Goal: Communication & Community: Answer question/provide support

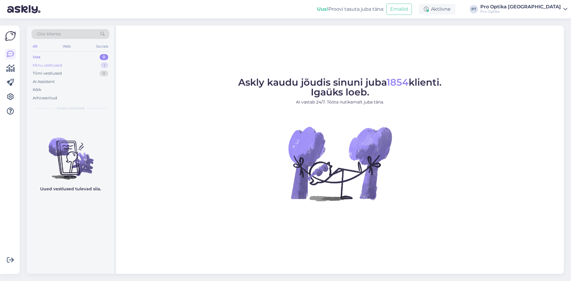
click at [71, 66] on div "Minu vestlused 1" at bounding box center [71, 65] width 78 height 8
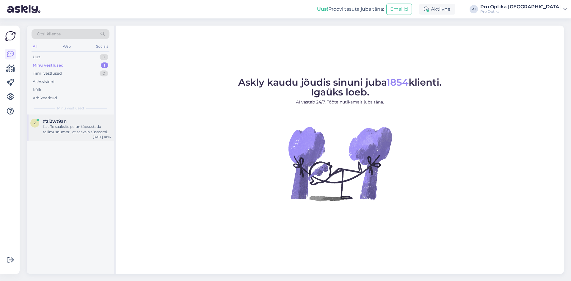
click at [79, 123] on div "#zi2wt9an" at bounding box center [77, 121] width 68 height 5
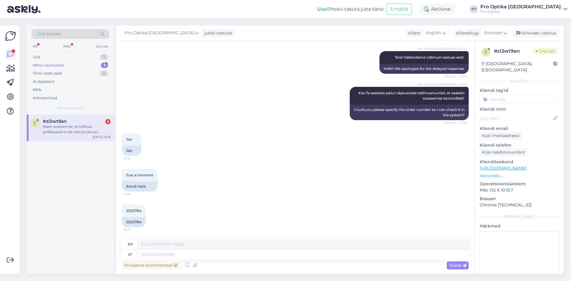
scroll to position [120, 0]
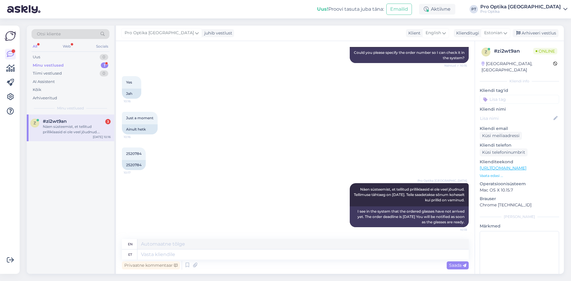
click at [81, 225] on div "z #zi2wt9an 3 Näen süsteemist, et tellitud prilliklaasid ei ole veel jõudnud. T…" at bounding box center [70, 194] width 87 height 159
click at [91, 126] on div "Näen süsteemist, et tellitud prilliklaasid ei ole veel jõudnud. Tellimuse tähta…" at bounding box center [77, 129] width 68 height 11
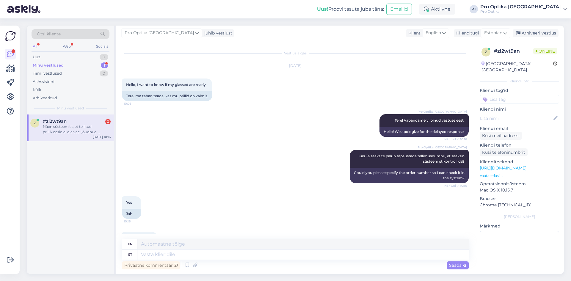
click at [96, 63] on div "Minu vestlused 1" at bounding box center [71, 65] width 78 height 8
click at [73, 129] on div "Näen süsteemist, et tellitud prilliklaasid ei ole veel jõudnud. Tellimuse tähta…" at bounding box center [77, 129] width 68 height 11
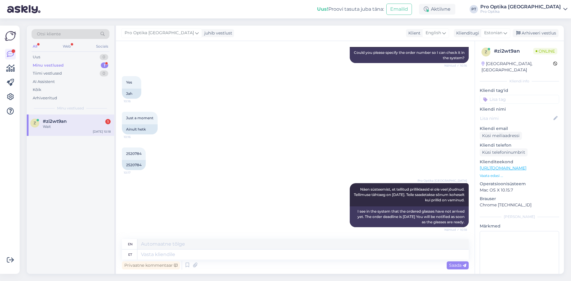
scroll to position [156, 0]
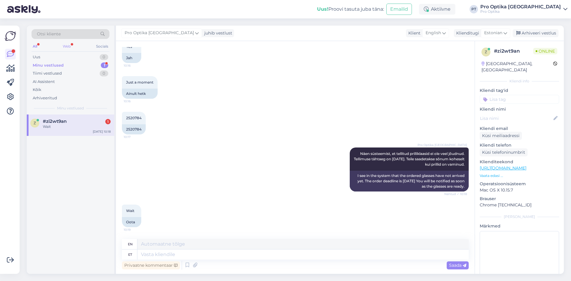
click at [70, 48] on div "Web" at bounding box center [67, 47] width 10 height 8
click at [60, 131] on div "z #zi2wt9an 1 Wait [DATE] 10:19" at bounding box center [70, 125] width 87 height 21
click at [94, 64] on div "Minu vestlused 1" at bounding box center [71, 65] width 78 height 8
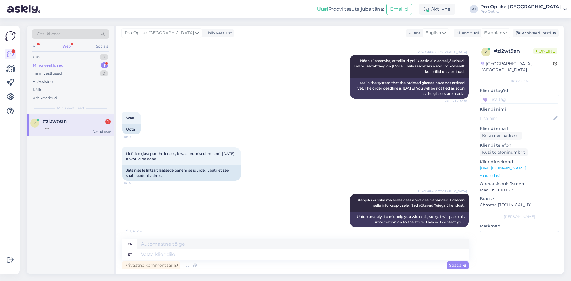
scroll to position [284, 0]
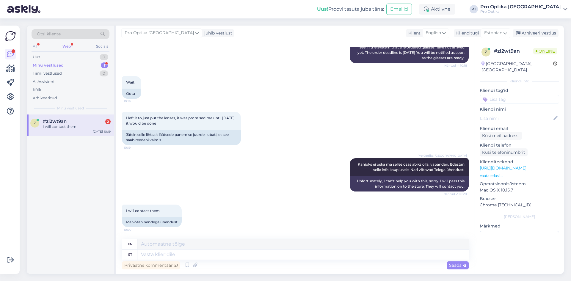
click at [363, 236] on div "Vestlus algas [DATE] Hello, I want to know if my glassed are ready 10:05 Tere, …" at bounding box center [295, 157] width 359 height 233
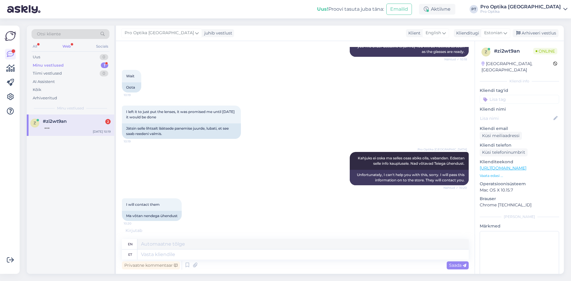
scroll to position [320, 0]
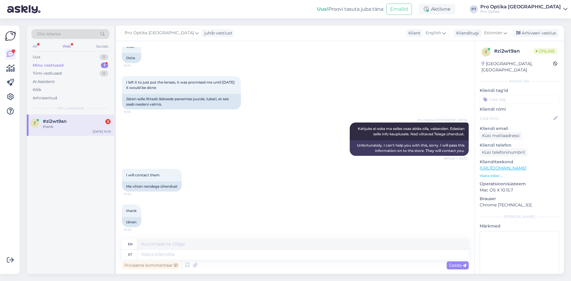
click at [89, 129] on div "thank" at bounding box center [77, 126] width 68 height 5
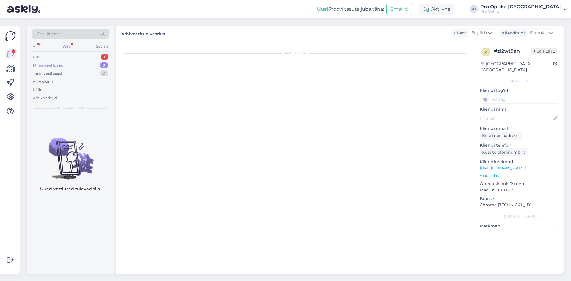
scroll to position [0, 0]
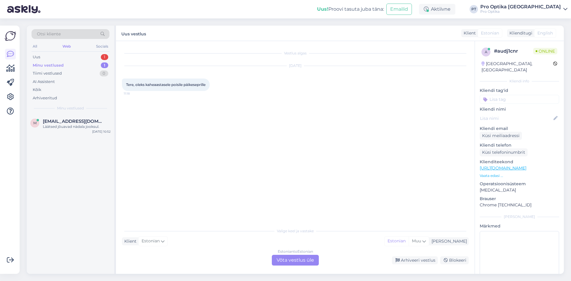
click at [301, 262] on div "Estonian to Estonian Võta vestlus üle" at bounding box center [295, 260] width 47 height 11
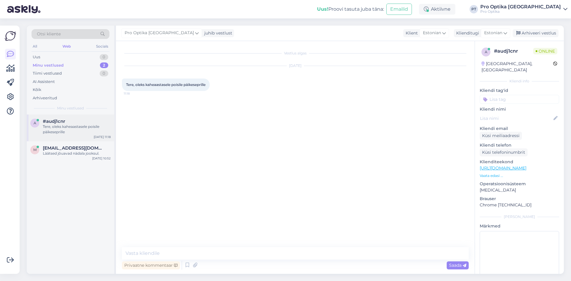
click at [80, 135] on div "a #audj1cnr Tere, oleks kaheaastasele poisile päikeseprille [DATE] 11:18" at bounding box center [70, 128] width 87 height 27
click at [453, 266] on span "Saada" at bounding box center [457, 265] width 17 height 5
click at [450, 265] on span "Saada" at bounding box center [457, 265] width 17 height 5
click at [138, 253] on textarea at bounding box center [295, 253] width 347 height 12
click at [70, 158] on div "m [EMAIL_ADDRESS][DOMAIN_NAME] Läätsed jõuavad nädala jooksul. [DATE] 10:52" at bounding box center [70, 151] width 87 height 21
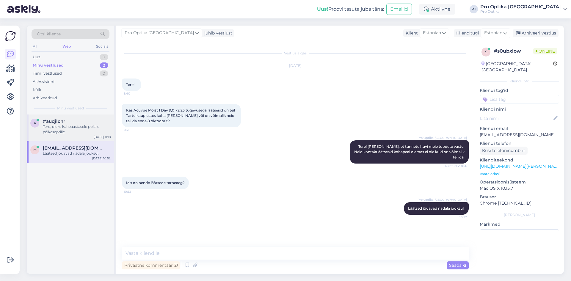
click at [71, 132] on div "Tere, oleks kaheaastasele poisile päikeseprille" at bounding box center [77, 129] width 68 height 11
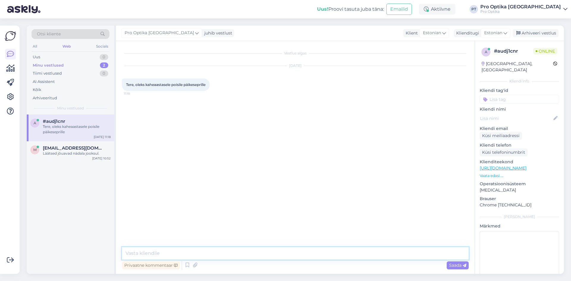
click at [192, 255] on textarea at bounding box center [295, 253] width 347 height 12
type textarea "Tere!"
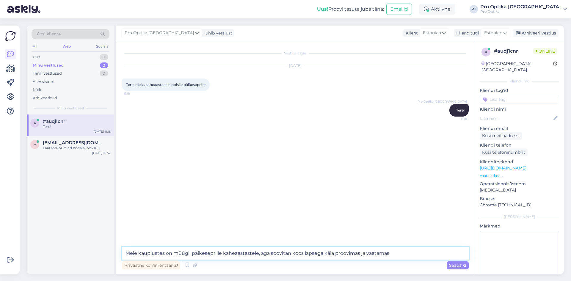
type textarea "Meie kauplustes on müügil päikeseprille kaheaastastele, aga soovitan koos lapse…"
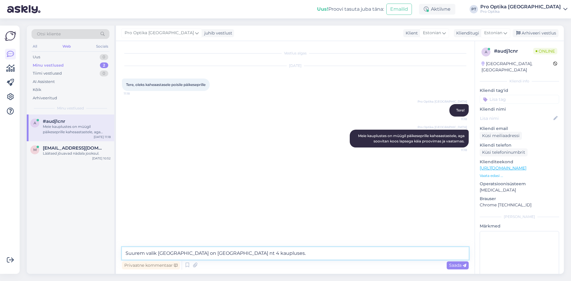
click at [156, 254] on textarea "Suurem valik [GEOGRAPHIC_DATA] on [GEOGRAPHIC_DATA] nt 4 kaupluses." at bounding box center [295, 253] width 347 height 12
click at [195, 256] on textarea "Suurem valik on [GEOGRAPHIC_DATA] on [GEOGRAPHIC_DATA] nt 4 kaupluses." at bounding box center [295, 253] width 347 height 12
type textarea "Suurem valik on [GEOGRAPHIC_DATA] [GEOGRAPHIC_DATA] nt 4 kaupluses."
click at [282, 255] on textarea "Suurem valik on [GEOGRAPHIC_DATA] [GEOGRAPHIC_DATA] nt 4 kaupluses." at bounding box center [295, 253] width 347 height 12
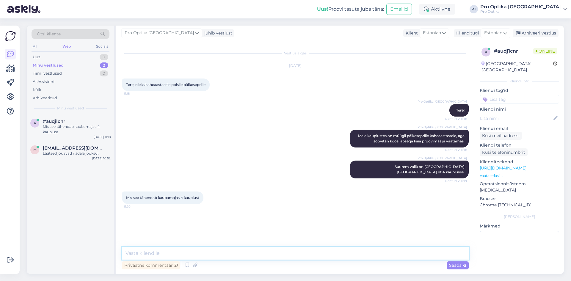
click at [204, 247] on textarea at bounding box center [295, 253] width 347 height 12
type textarea "See on aadress kus kohas Pro Optika kauplus asub."
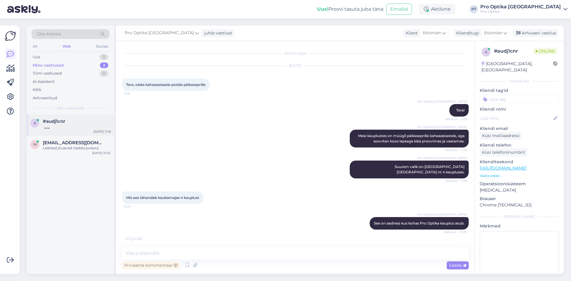
click at [52, 127] on div at bounding box center [77, 126] width 68 height 5
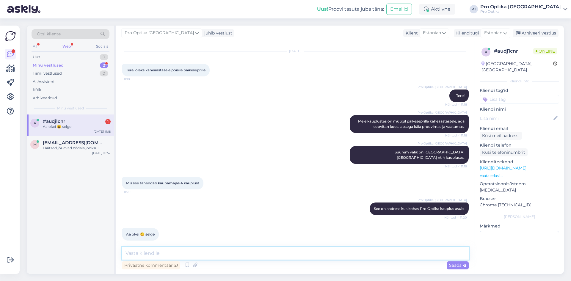
click at [188, 251] on textarea at bounding box center [295, 253] width 347 height 12
type textarea "J"
type textarea "S"
click at [190, 265] on icon at bounding box center [187, 265] width 7 height 9
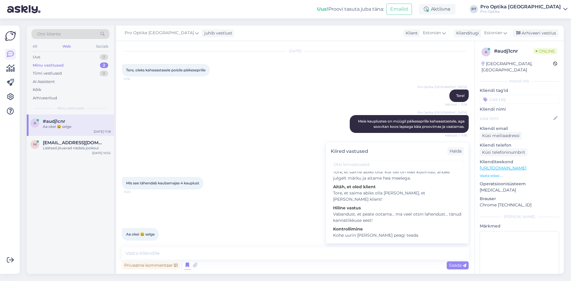
scroll to position [208, 0]
click at [365, 179] on div "Tore, et saime abiks olla. Kui teil on veel küsimusi, andke julgelt märku ja ai…" at bounding box center [397, 172] width 128 height 12
type textarea "Tore, et saime abiks olla. Kui teil on veel küsimusi, andke julgelt märku ja ai…"
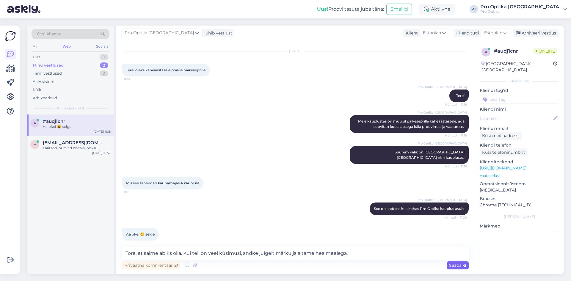
click at [456, 262] on div "Saada" at bounding box center [458, 265] width 22 height 8
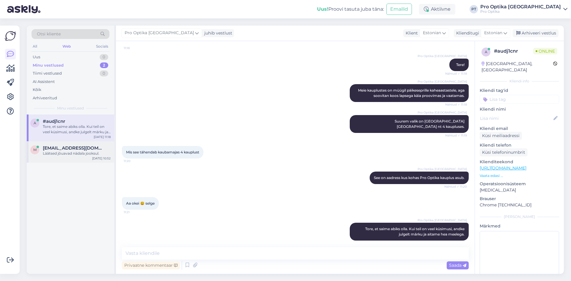
click at [92, 155] on div "Läätsed jõuavad nädala jooksul." at bounding box center [77, 153] width 68 height 5
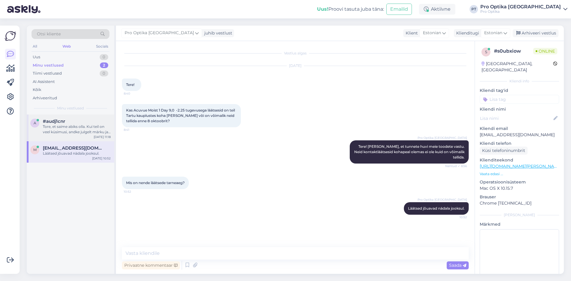
click at [105, 135] on div "[DATE] 11:18" at bounding box center [102, 137] width 17 height 4
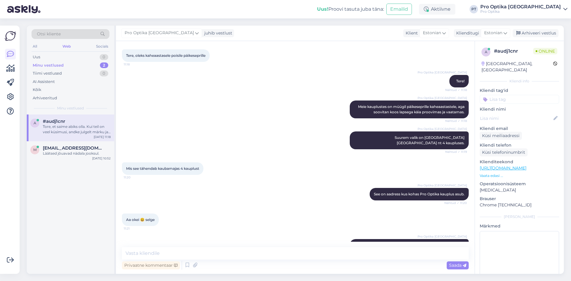
scroll to position [46, 0]
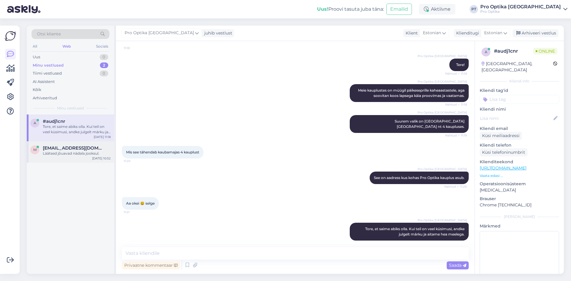
click at [61, 160] on div "m [EMAIL_ADDRESS][DOMAIN_NAME] Läätsed jõuavad nädala jooksul. [DATE] 10:52" at bounding box center [70, 151] width 87 height 21
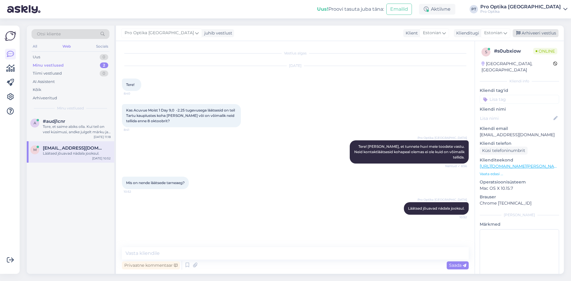
click at [531, 33] on div "Arhiveeri vestlus" at bounding box center [536, 33] width 46 height 8
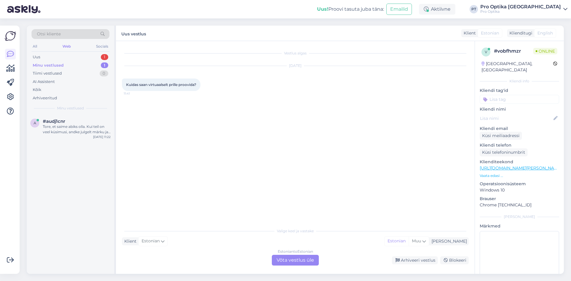
click at [300, 261] on div "Estonian to Estonian Võta vestlus üle" at bounding box center [295, 260] width 47 height 11
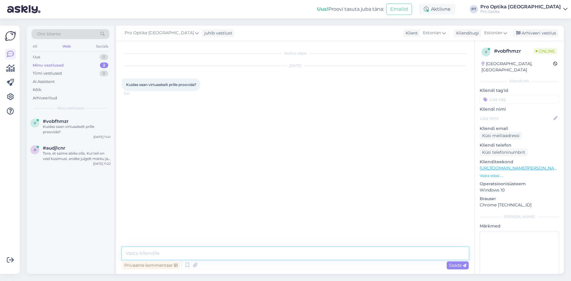
click at [154, 250] on textarea at bounding box center [295, 253] width 347 height 12
click at [155, 250] on textarea at bounding box center [295, 253] width 347 height 12
type textarea "Tere!"
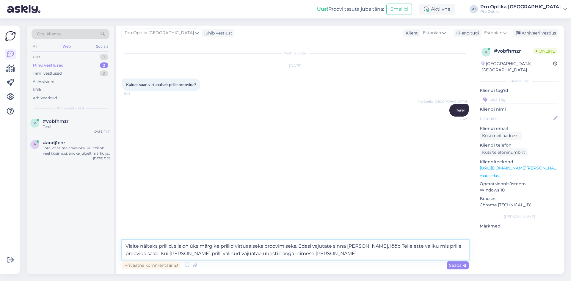
type textarea "Vlaite näiteks prillid, siis on üks märgike prillid virtuaalseks proovimiseks. …"
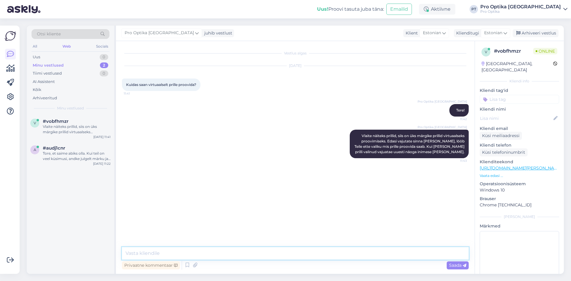
type textarea "S"
type textarea "V"
click at [148, 252] on textarea "Kaamera võimalus peab olema ka olemas." at bounding box center [295, 253] width 347 height 12
type textarea "Kaamera võimalus peab olema ka olemas."
click at [248, 252] on textarea "Kaamera võimalus peab olema ka olemas." at bounding box center [295, 253] width 347 height 12
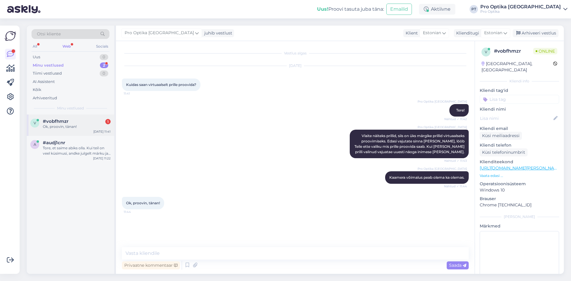
scroll to position [5, 0]
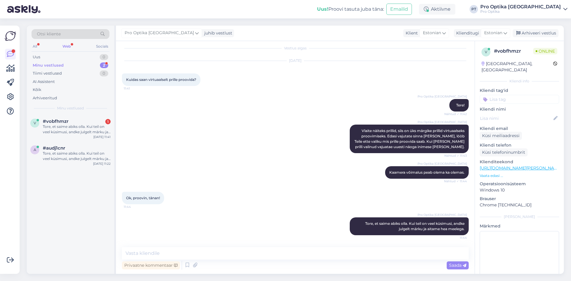
click at [65, 137] on div "v #vobfhmzr 1 Tore, et saime abiks olla. Kui teil on veel küsimusi, andke julge…" at bounding box center [70, 128] width 87 height 27
click at [104, 73] on div "0" at bounding box center [104, 73] width 9 height 6
